Goal: Use online tool/utility: Utilize a website feature to perform a specific function

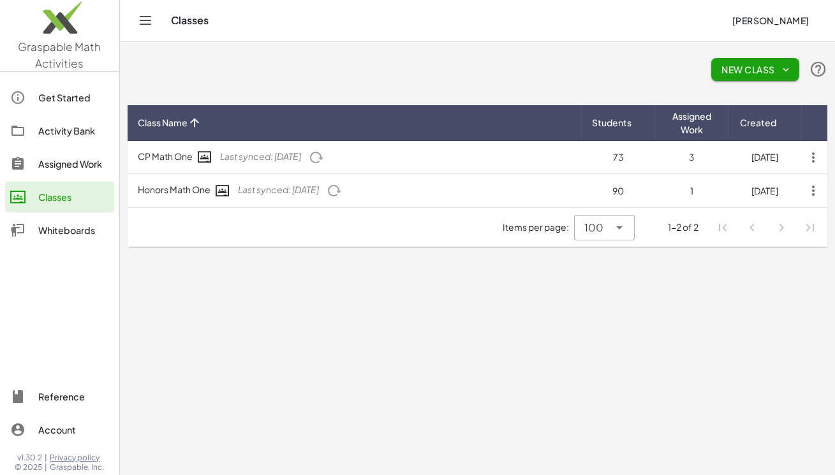
click at [63, 225] on div "Whiteboards" at bounding box center [73, 230] width 71 height 15
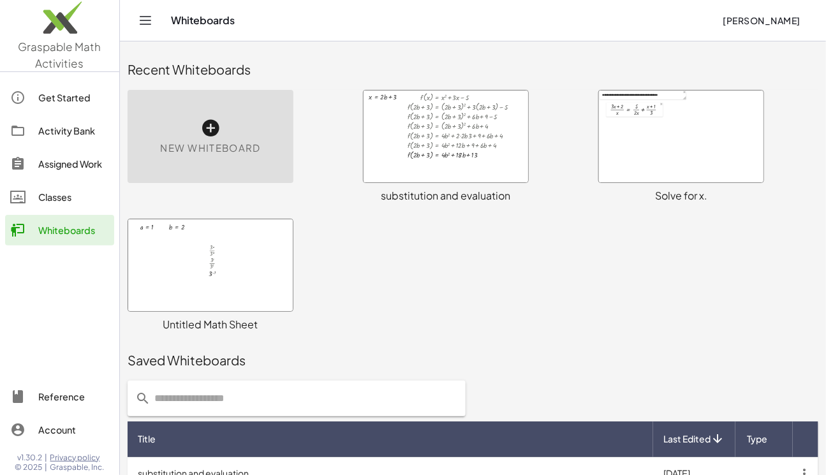
click at [197, 128] on div "New Whiteboard" at bounding box center [211, 136] width 166 height 93
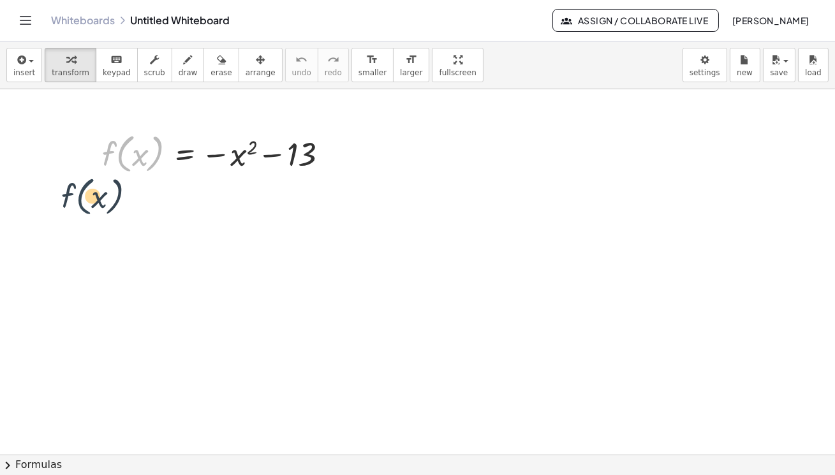
drag, startPoint x: 126, startPoint y: 145, endPoint x: 82, endPoint y: 190, distance: 62.7
click at [82, 190] on div "f ( , x ) f ( , x ) = − x 2 − 13" at bounding box center [417, 455] width 835 height 733
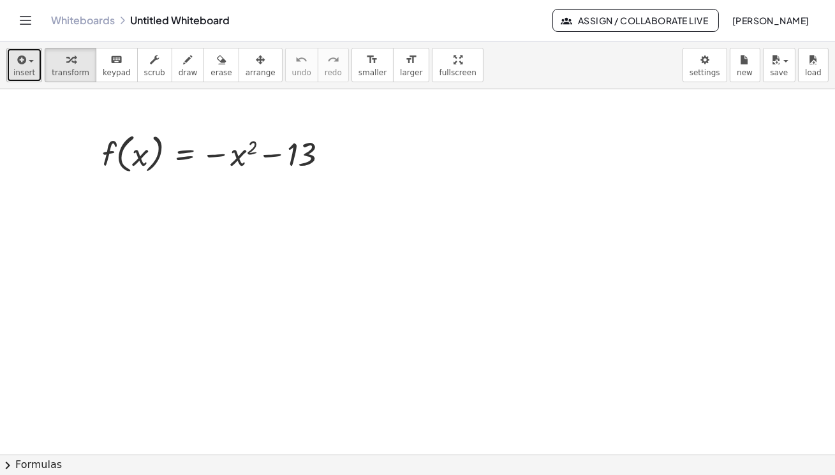
click at [22, 63] on icon "button" at bounding box center [20, 59] width 11 height 15
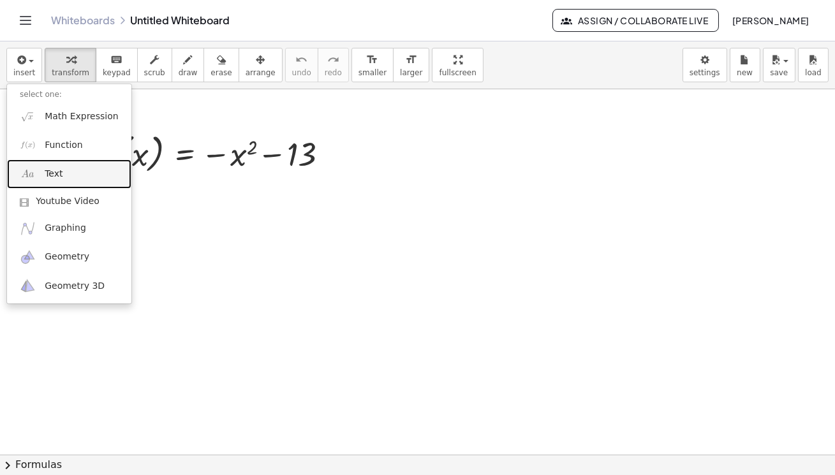
click at [61, 170] on link "Text" at bounding box center [69, 174] width 124 height 29
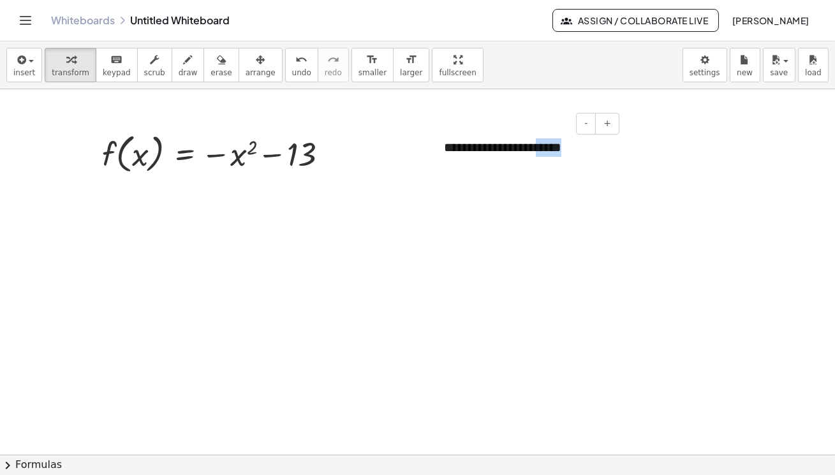
drag, startPoint x: 575, startPoint y: 150, endPoint x: 542, endPoint y: 144, distance: 33.2
click at [542, 144] on div "**********" at bounding box center [526, 148] width 191 height 44
click at [606, 123] on span "+" at bounding box center [608, 123] width 8 height 10
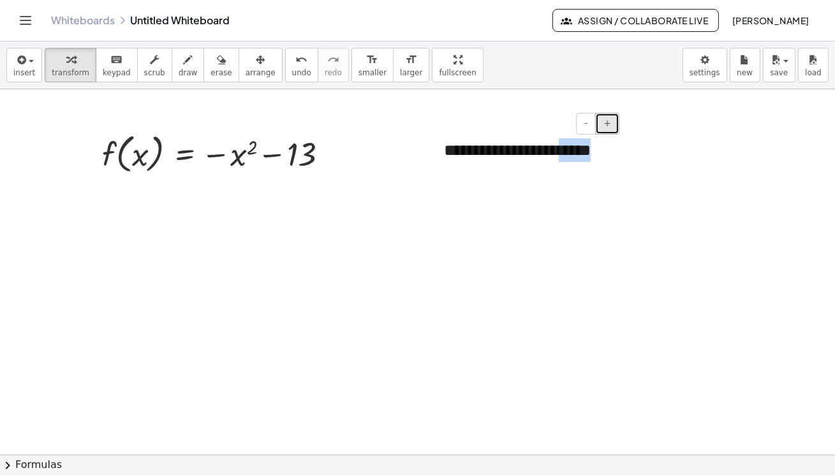
click at [606, 123] on span "+" at bounding box center [608, 123] width 8 height 10
click at [640, 223] on div at bounding box center [417, 455] width 835 height 733
click at [506, 148] on div "**********" at bounding box center [526, 164] width 191 height 77
click at [256, 66] on icon "button" at bounding box center [260, 59] width 9 height 15
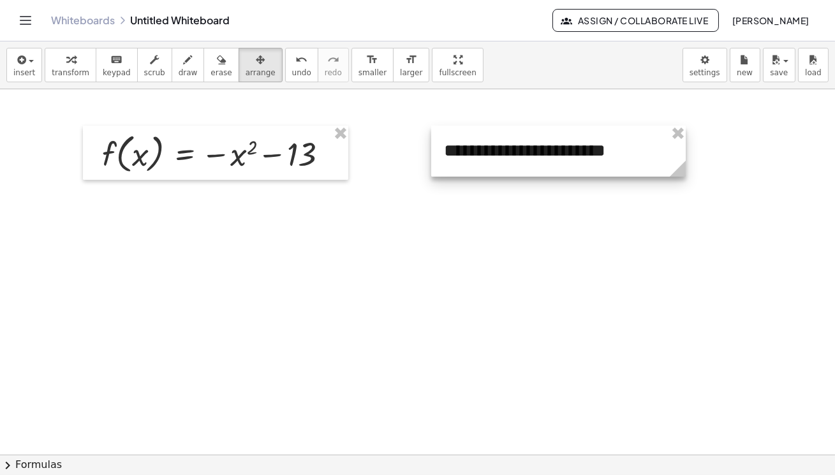
drag, startPoint x: 618, startPoint y: 202, endPoint x: 682, endPoint y: 191, distance: 65.3
click at [682, 191] on div "**********" at bounding box center [417, 455] width 835 height 733
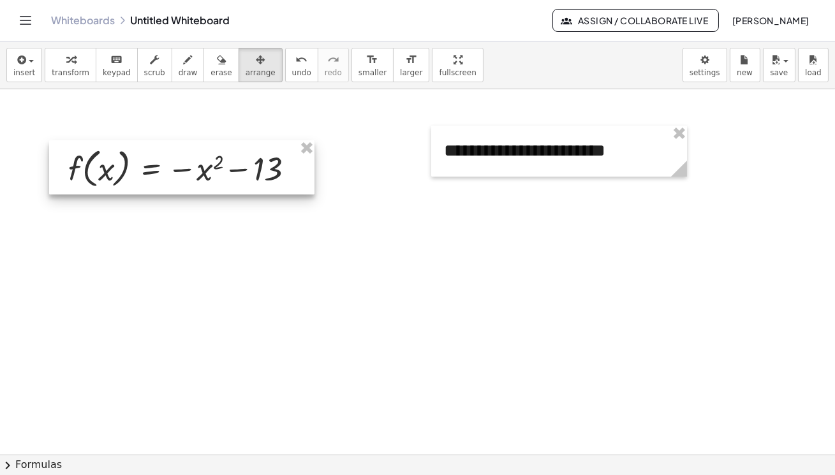
drag, startPoint x: 274, startPoint y: 138, endPoint x: 239, endPoint y: 158, distance: 40.1
click at [239, 158] on div at bounding box center [181, 167] width 265 height 55
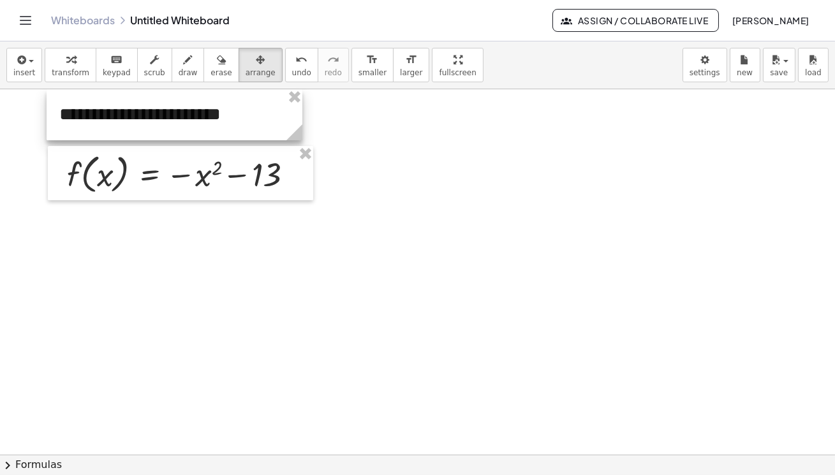
drag, startPoint x: 533, startPoint y: 149, endPoint x: 149, endPoint y: 89, distance: 389.3
click at [149, 89] on div at bounding box center [175, 114] width 256 height 51
click at [412, 170] on div at bounding box center [417, 455] width 835 height 733
click at [401, 179] on div at bounding box center [417, 455] width 835 height 733
click at [33, 67] on button "insert" at bounding box center [24, 65] width 36 height 34
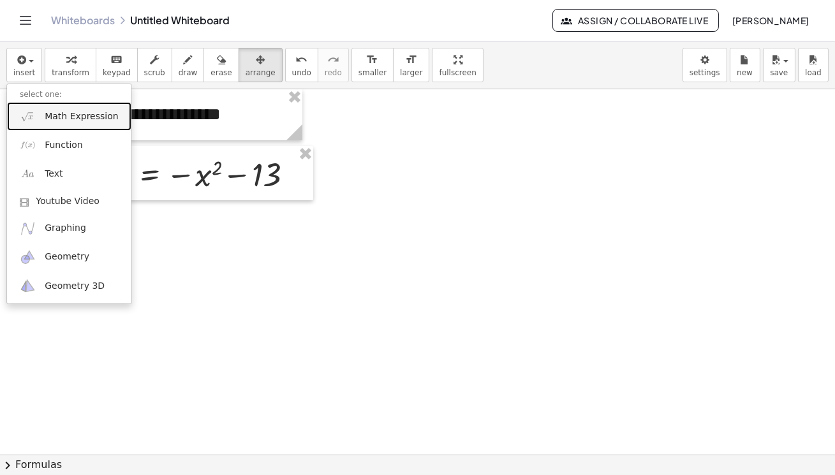
click at [55, 116] on span "Math Expression" at bounding box center [81, 116] width 73 height 13
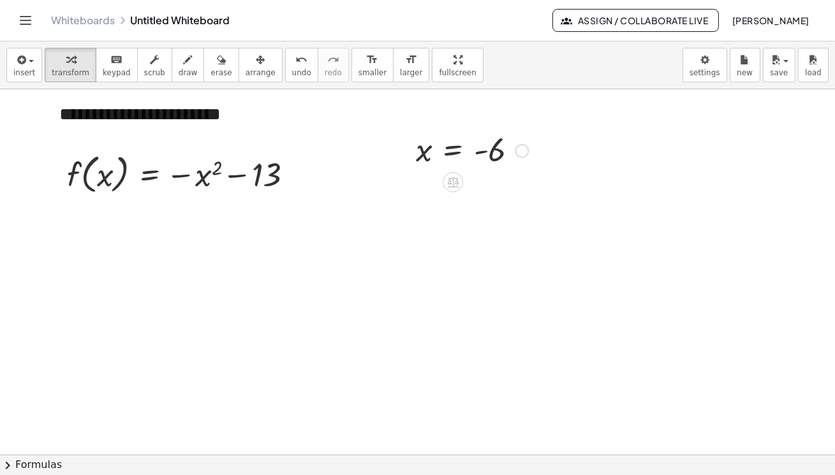
click at [421, 156] on div at bounding box center [472, 150] width 125 height 42
drag, startPoint x: 421, startPoint y: 156, endPoint x: 370, endPoint y: 136, distance: 55.0
drag, startPoint x: 89, startPoint y: 164, endPoint x: 82, endPoint y: 186, distance: 23.2
click at [82, 186] on div at bounding box center [186, 173] width 250 height 48
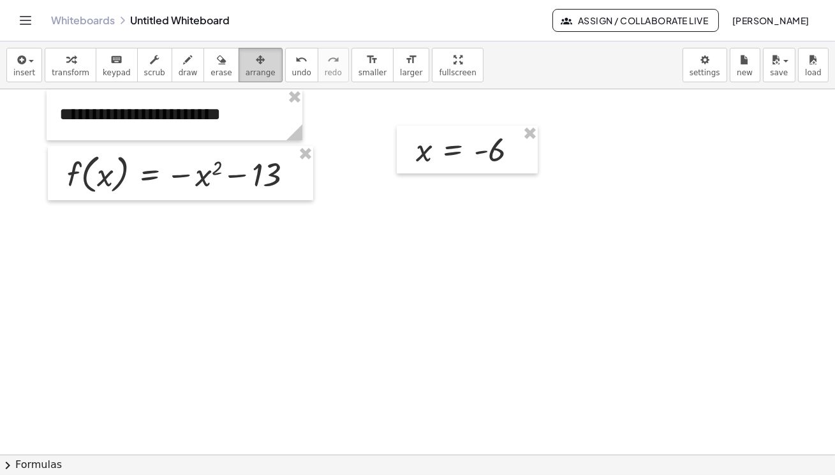
click at [246, 69] on span "arrange" at bounding box center [261, 72] width 30 height 9
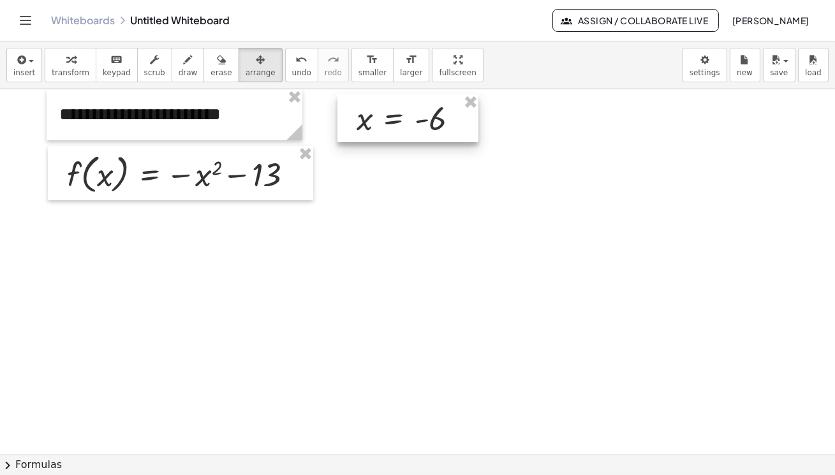
drag, startPoint x: 419, startPoint y: 153, endPoint x: 360, endPoint y: 121, distance: 67.1
click at [360, 121] on div at bounding box center [408, 118] width 141 height 48
click at [416, 215] on div at bounding box center [417, 455] width 835 height 733
click at [82, 68] on button "transform" at bounding box center [71, 65] width 52 height 34
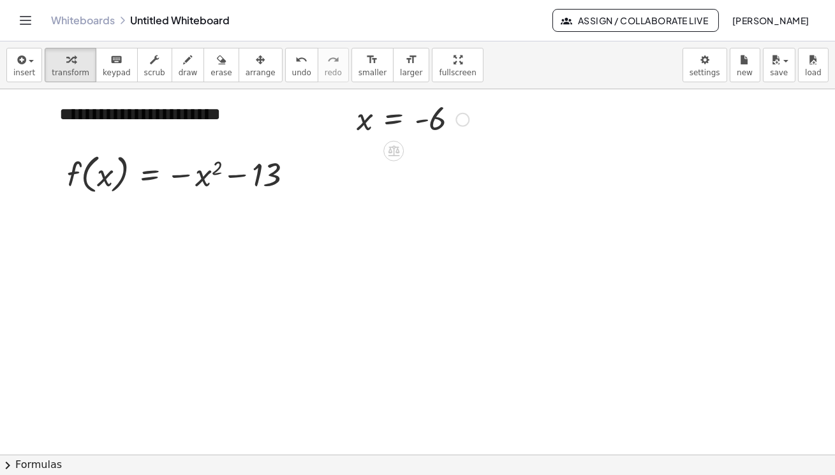
click at [431, 119] on div at bounding box center [412, 119] width 125 height 42
click at [401, 121] on div at bounding box center [412, 119] width 125 height 42
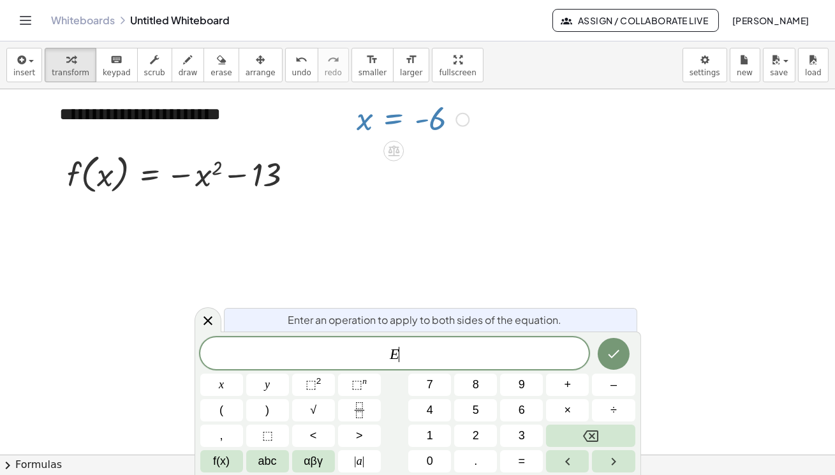
click at [440, 119] on div at bounding box center [412, 119] width 125 height 42
click at [204, 317] on icon at bounding box center [208, 321] width 9 height 9
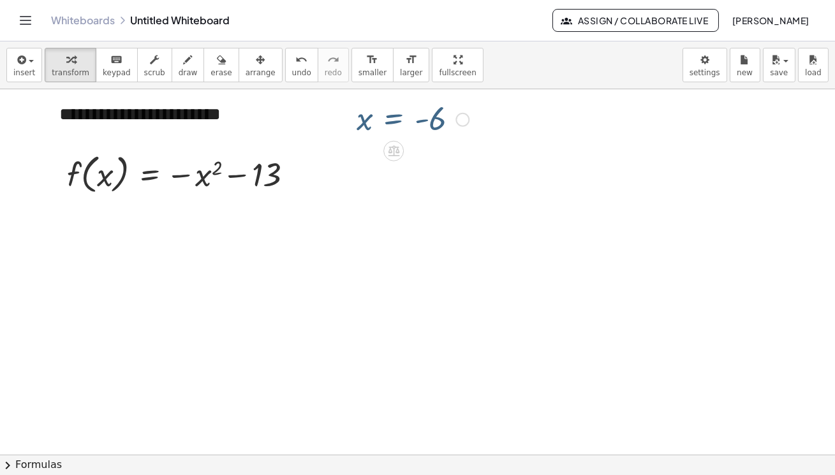
click at [456, 144] on div at bounding box center [417, 455] width 835 height 733
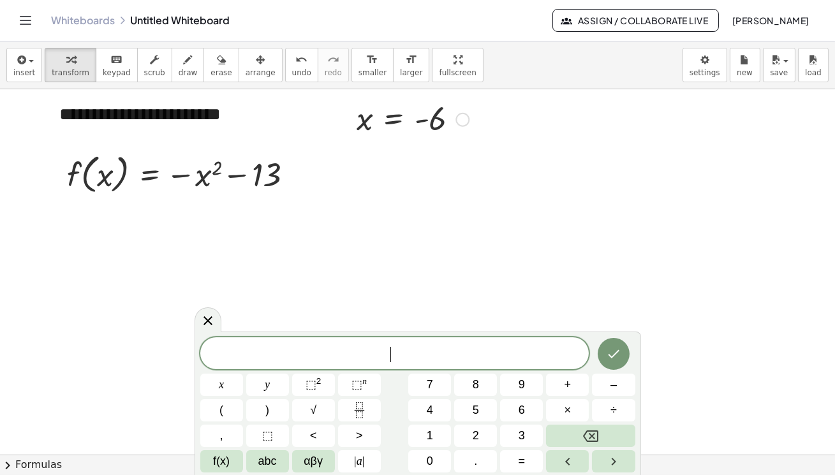
click at [433, 121] on div at bounding box center [412, 119] width 125 height 42
drag, startPoint x: 219, startPoint y: 319, endPoint x: 225, endPoint y: 318, distance: 6.4
click at [218, 319] on div at bounding box center [208, 320] width 27 height 25
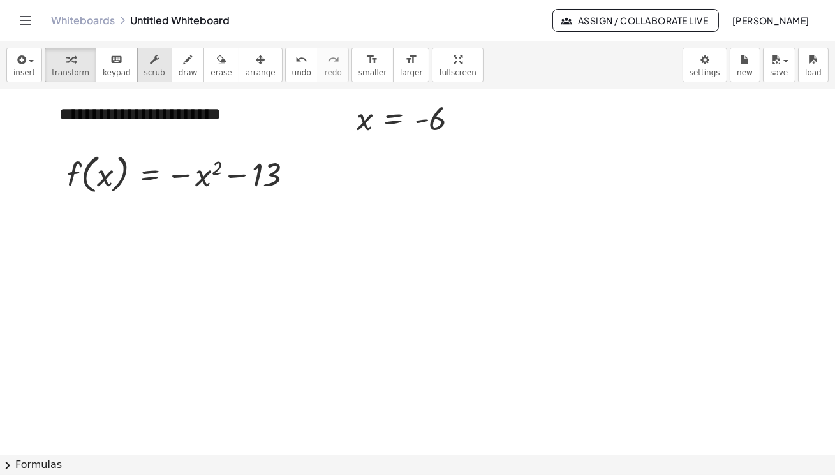
click at [144, 70] on span "scrub" at bounding box center [154, 72] width 21 height 9
click at [440, 101] on div "▲" at bounding box center [438, 101] width 8 height 11
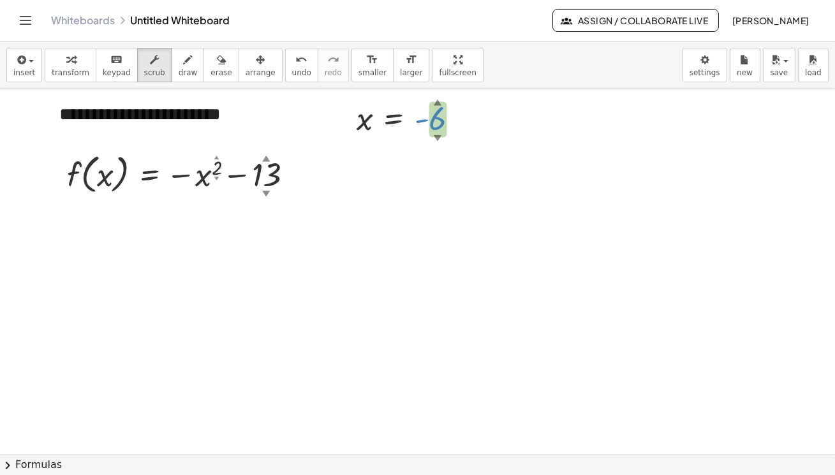
click at [394, 120] on div "x = - 6 ▲ ▼" at bounding box center [394, 120] width 0 height 0
click at [486, 130] on div at bounding box center [417, 455] width 835 height 733
click at [654, 186] on div at bounding box center [417, 455] width 835 height 733
click at [56, 64] on div "button" at bounding box center [71, 59] width 38 height 15
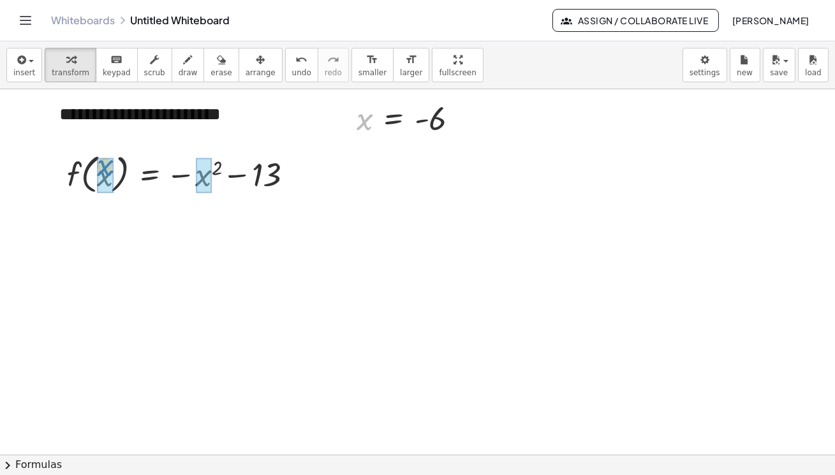
drag, startPoint x: 364, startPoint y: 124, endPoint x: 103, endPoint y: 170, distance: 264.4
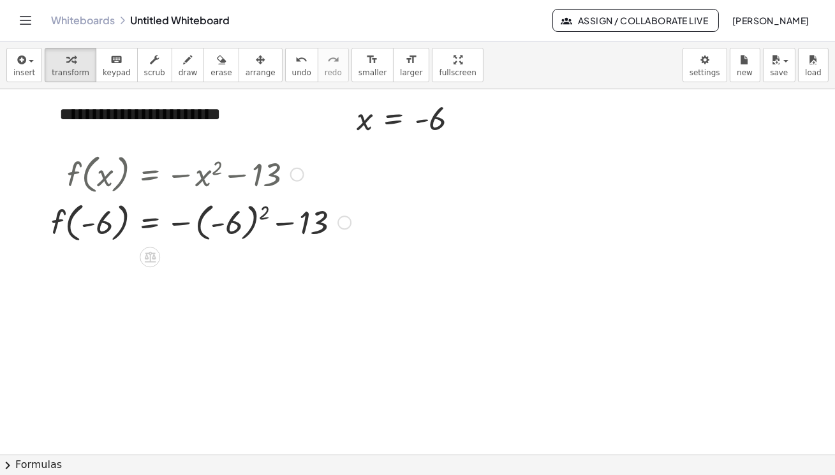
click at [270, 217] on div at bounding box center [201, 221] width 313 height 48
click at [8, 61] on button "insert" at bounding box center [24, 65] width 36 height 34
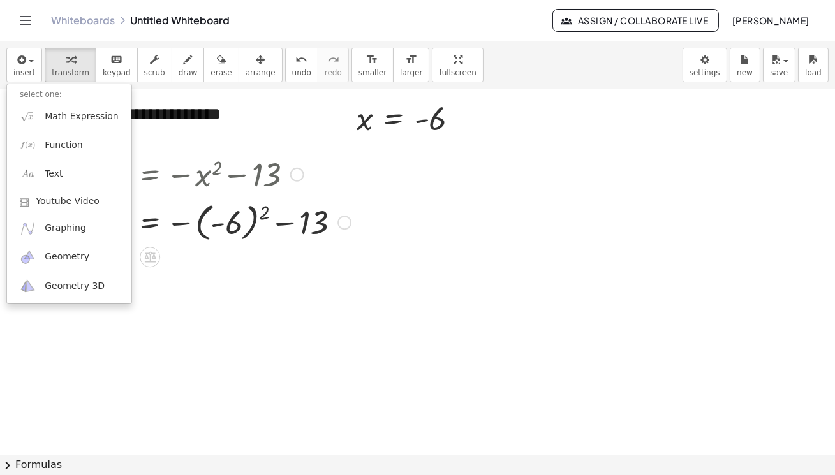
click at [183, 167] on div at bounding box center [201, 173] width 313 height 48
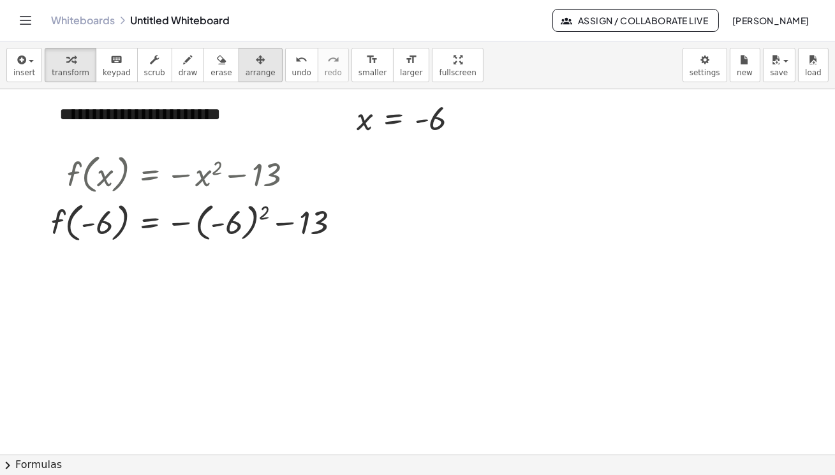
click at [246, 63] on div "button" at bounding box center [261, 59] width 30 height 15
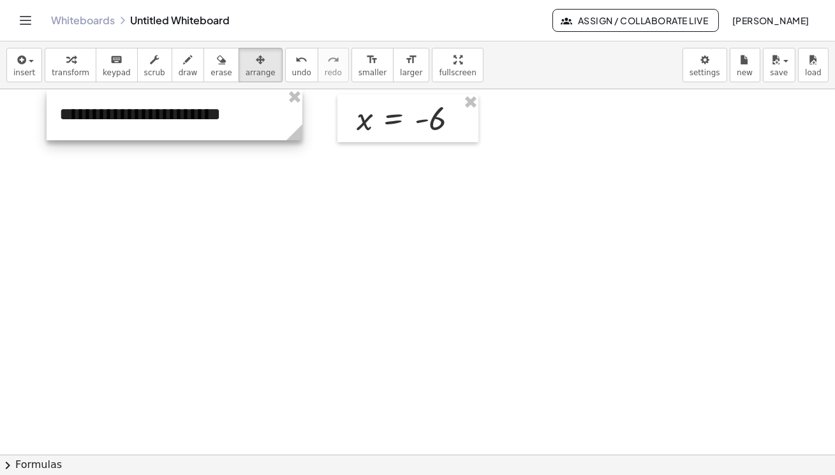
click at [198, 121] on div at bounding box center [175, 114] width 256 height 51
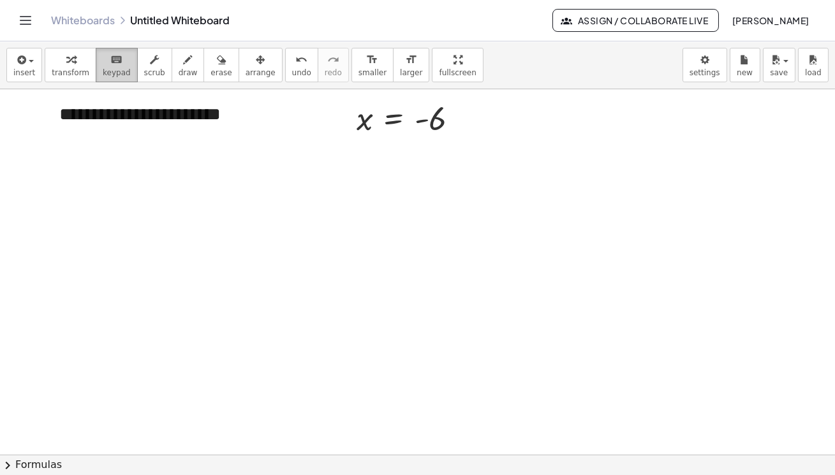
click at [114, 57] on div "keyboard" at bounding box center [117, 59] width 28 height 15
click at [200, 115] on div "**********" at bounding box center [175, 114] width 256 height 51
click at [219, 116] on div "**********" at bounding box center [175, 114] width 256 height 51
click at [386, 184] on div at bounding box center [417, 455] width 835 height 733
click at [486, 66] on div "insert select one: Math Expression Function Text Youtube Video Graphing Geometr…" at bounding box center [417, 65] width 835 height 48
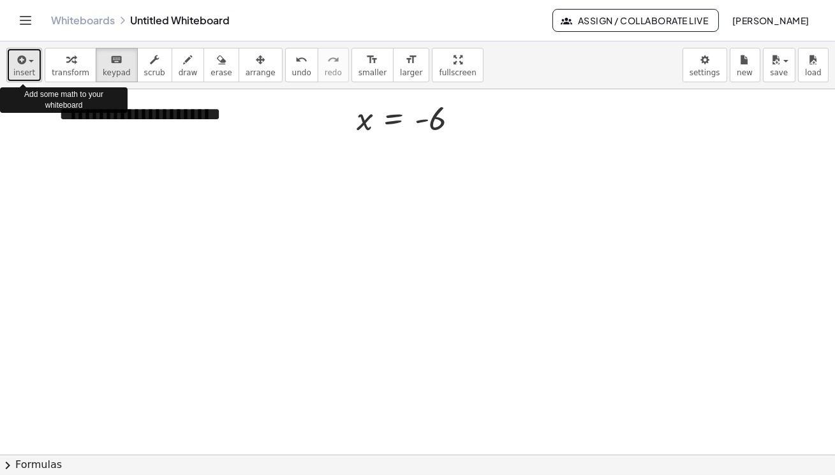
click at [27, 64] on div "button" at bounding box center [24, 59] width 22 height 15
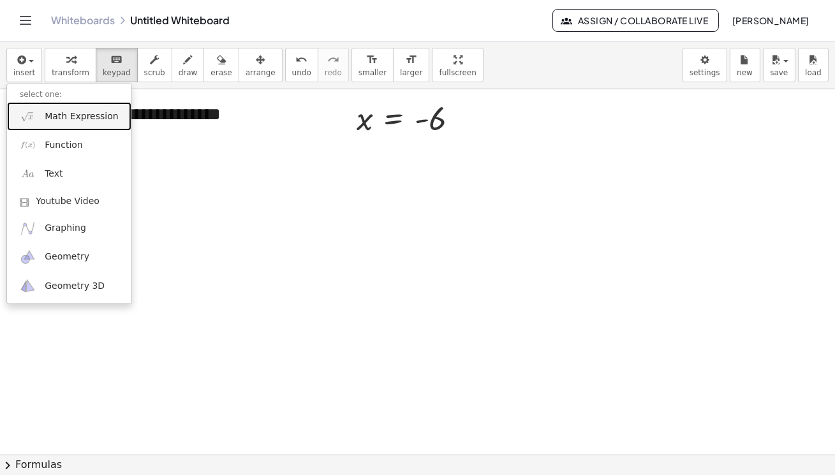
click at [70, 117] on span "Math Expression" at bounding box center [81, 116] width 73 height 13
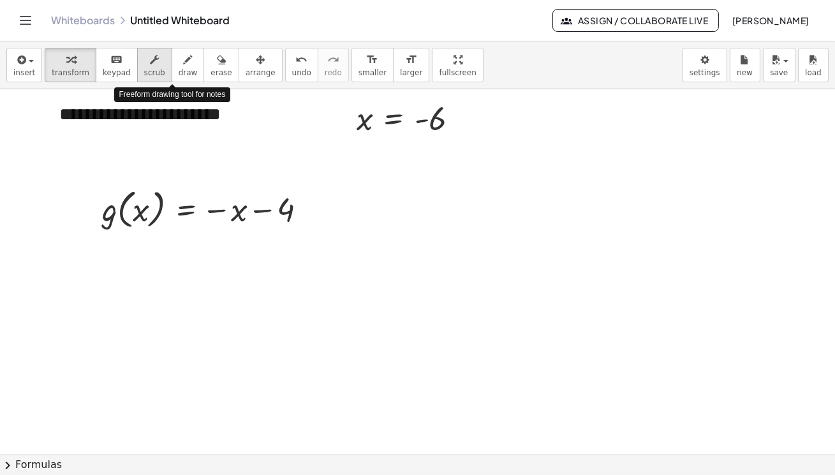
click at [150, 63] on icon "button" at bounding box center [154, 59] width 9 height 15
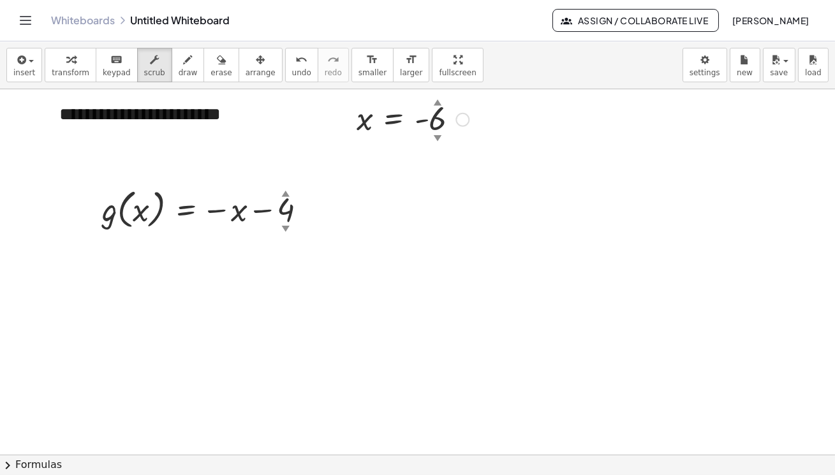
click at [438, 135] on div "▼" at bounding box center [438, 136] width 8 height 11
click at [439, 102] on div "▲" at bounding box center [438, 101] width 8 height 11
drag, startPoint x: 439, startPoint y: 103, endPoint x: 438, endPoint y: 84, distance: 19.8
click at [438, 84] on div "**********" at bounding box center [417, 258] width 835 height 434
click at [502, 160] on div at bounding box center [417, 455] width 835 height 733
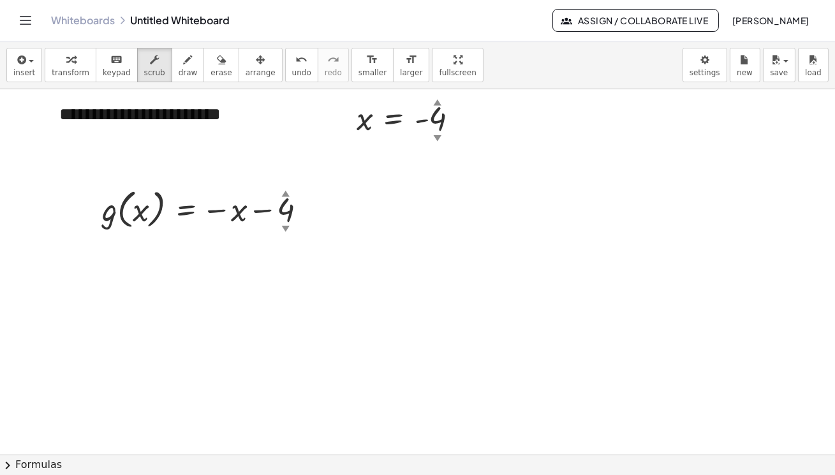
click at [623, 208] on div at bounding box center [417, 455] width 835 height 733
click at [66, 66] on icon "button" at bounding box center [70, 59] width 9 height 15
click at [599, 253] on div at bounding box center [417, 455] width 835 height 733
click at [441, 119] on div at bounding box center [412, 119] width 125 height 42
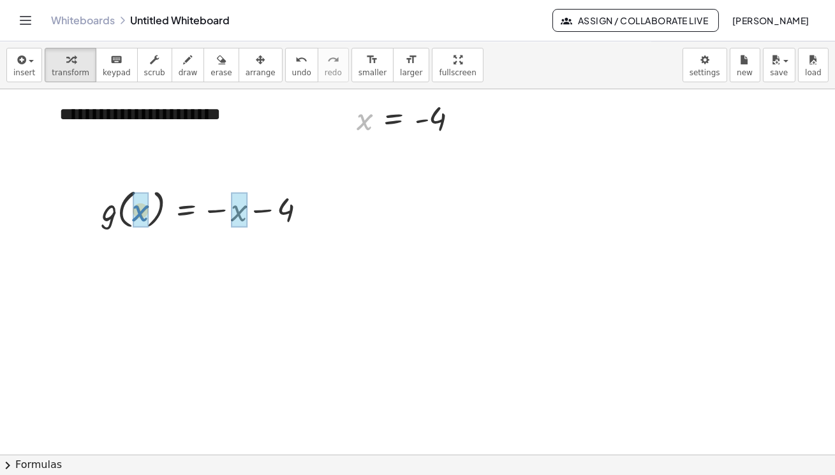
drag, startPoint x: 365, startPoint y: 124, endPoint x: 140, endPoint y: 216, distance: 242.5
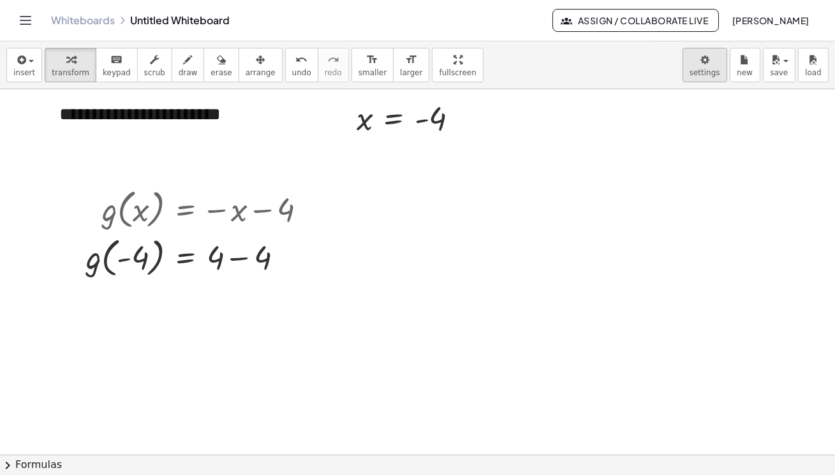
click at [706, 68] on body "**********" at bounding box center [417, 237] width 835 height 475
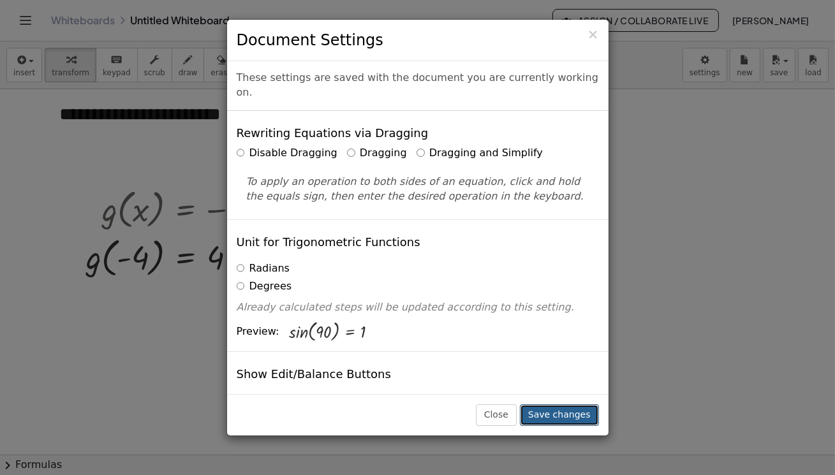
click at [554, 416] on button "Save changes" at bounding box center [559, 416] width 79 height 22
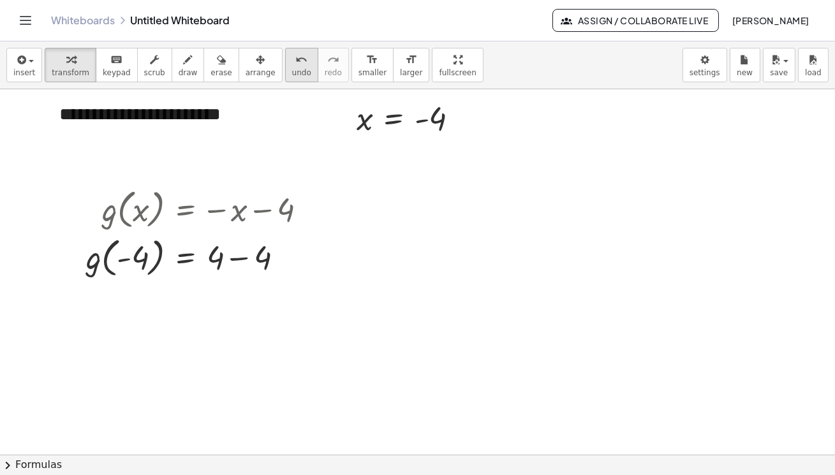
click at [292, 68] on span "undo" at bounding box center [301, 72] width 19 height 9
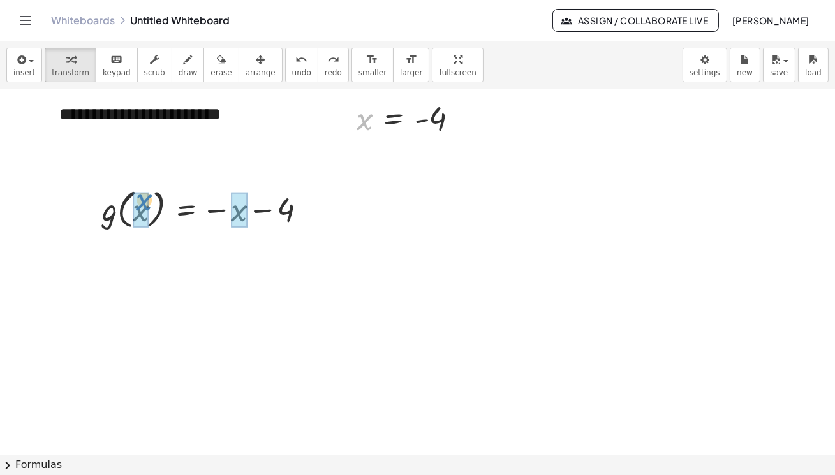
drag, startPoint x: 362, startPoint y: 121, endPoint x: 142, endPoint y: 202, distance: 235.0
